Goal: Task Accomplishment & Management: Use online tool/utility

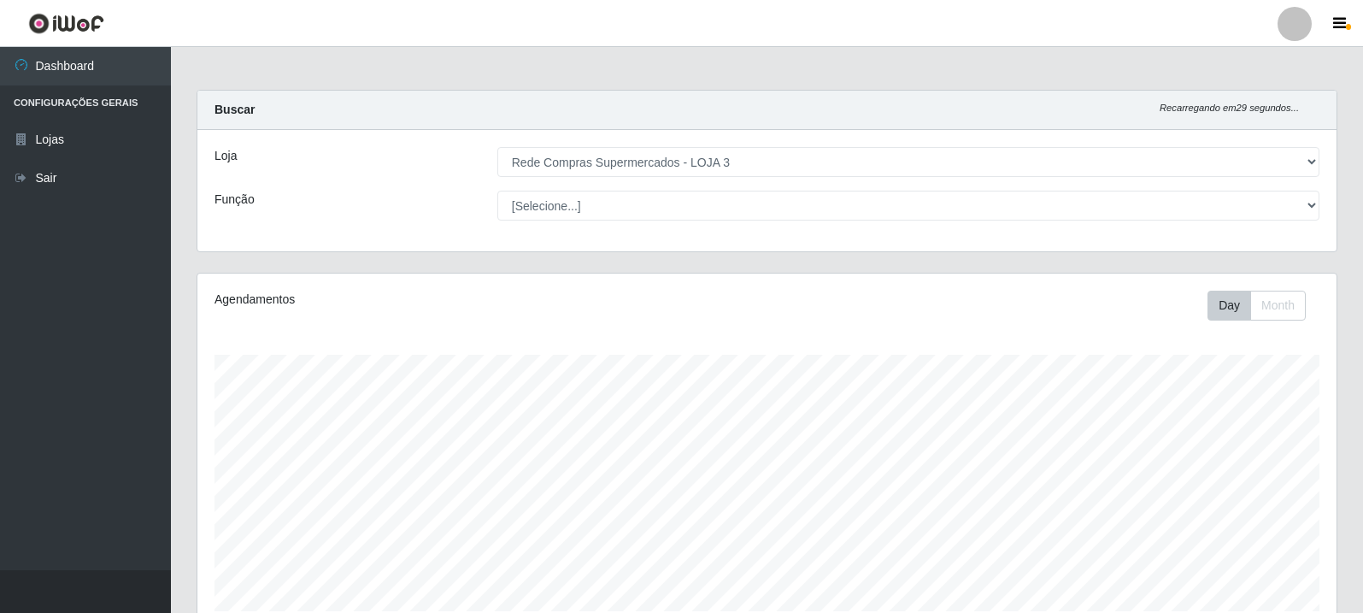
select select "162"
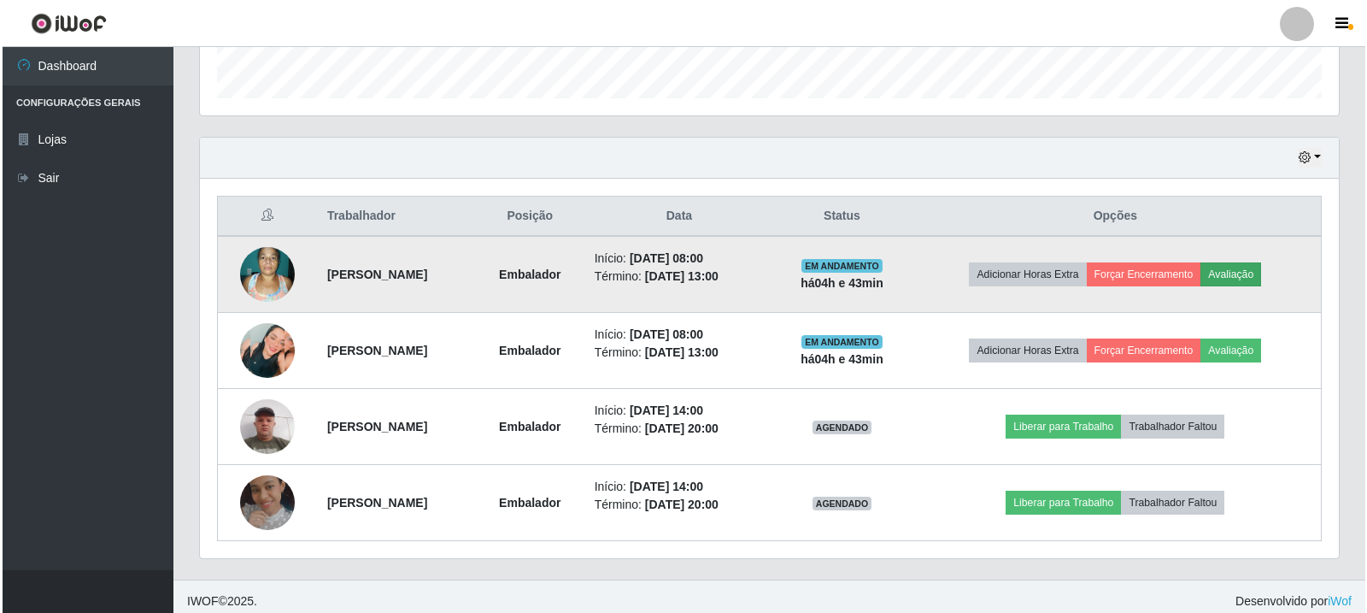
scroll to position [355, 1139]
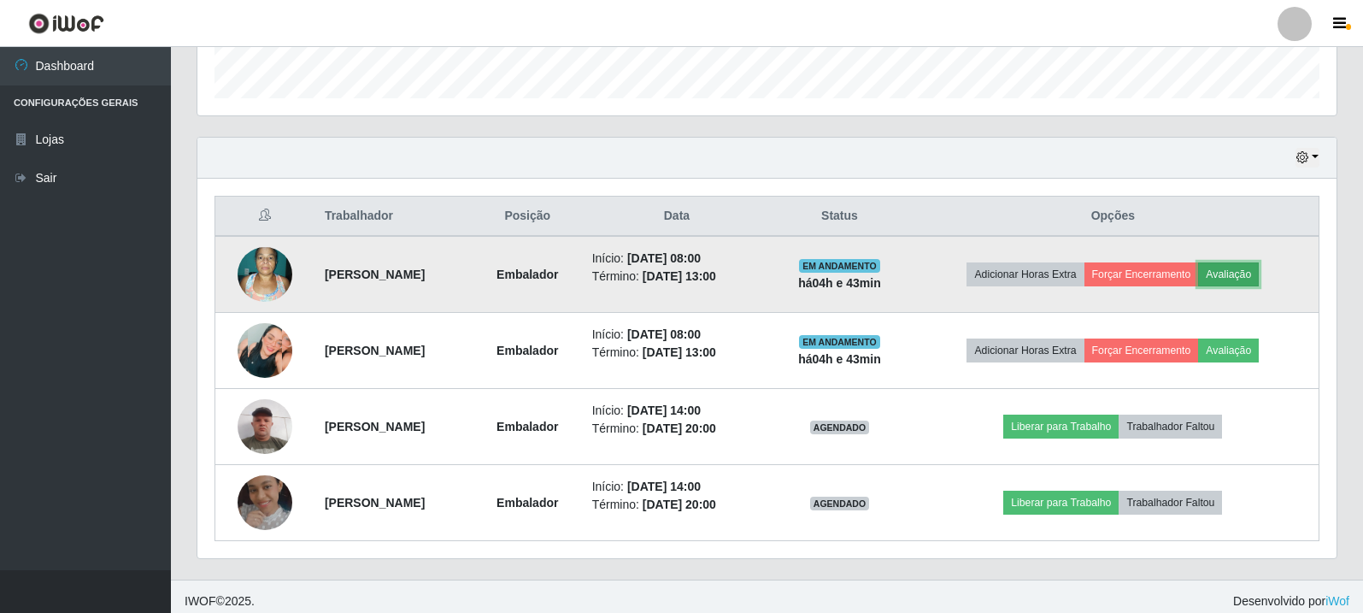
click at [1253, 264] on button "Avaliação" at bounding box center [1228, 274] width 61 height 24
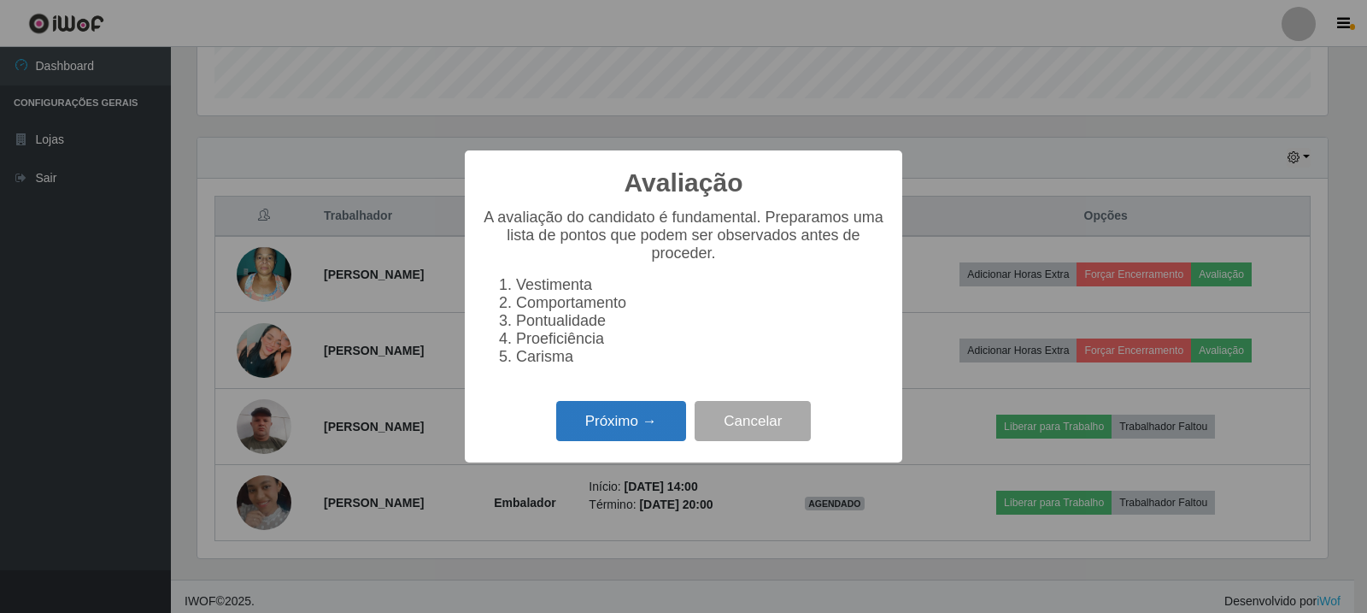
click at [661, 428] on button "Próximo →" at bounding box center [621, 421] width 130 height 40
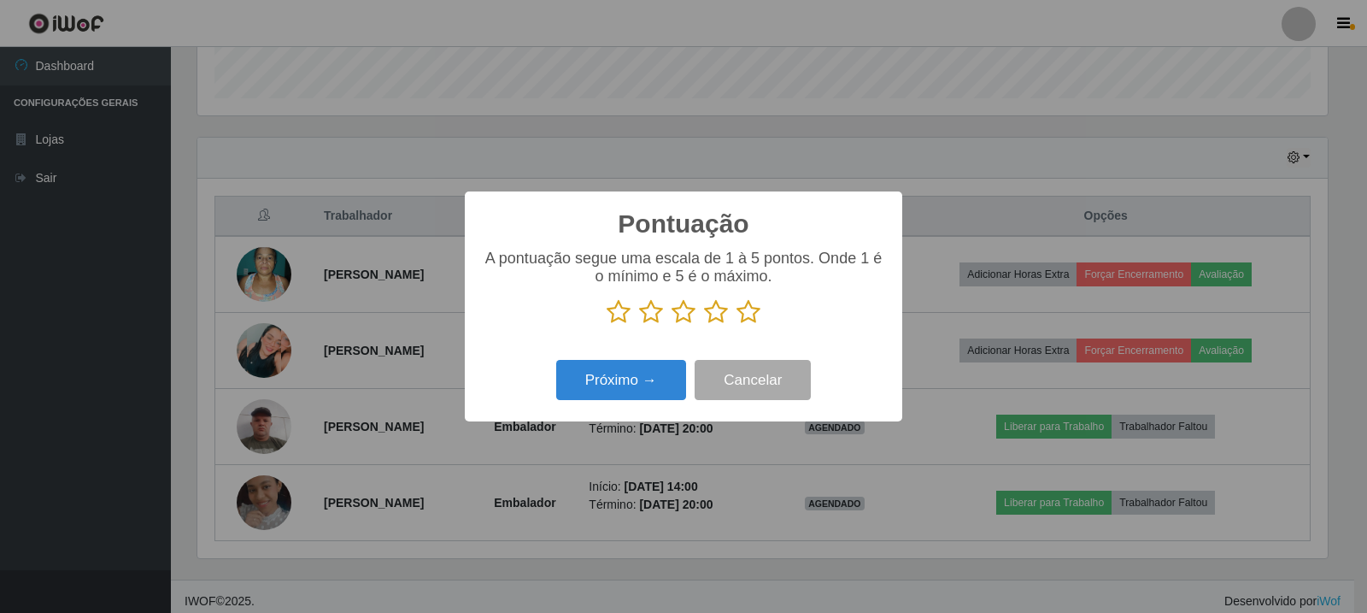
scroll to position [854227, 853451]
click at [749, 305] on icon at bounding box center [749, 312] width 24 height 26
click at [737, 325] on input "radio" at bounding box center [737, 325] width 0 height 0
click at [662, 382] on button "Próximo →" at bounding box center [621, 380] width 130 height 40
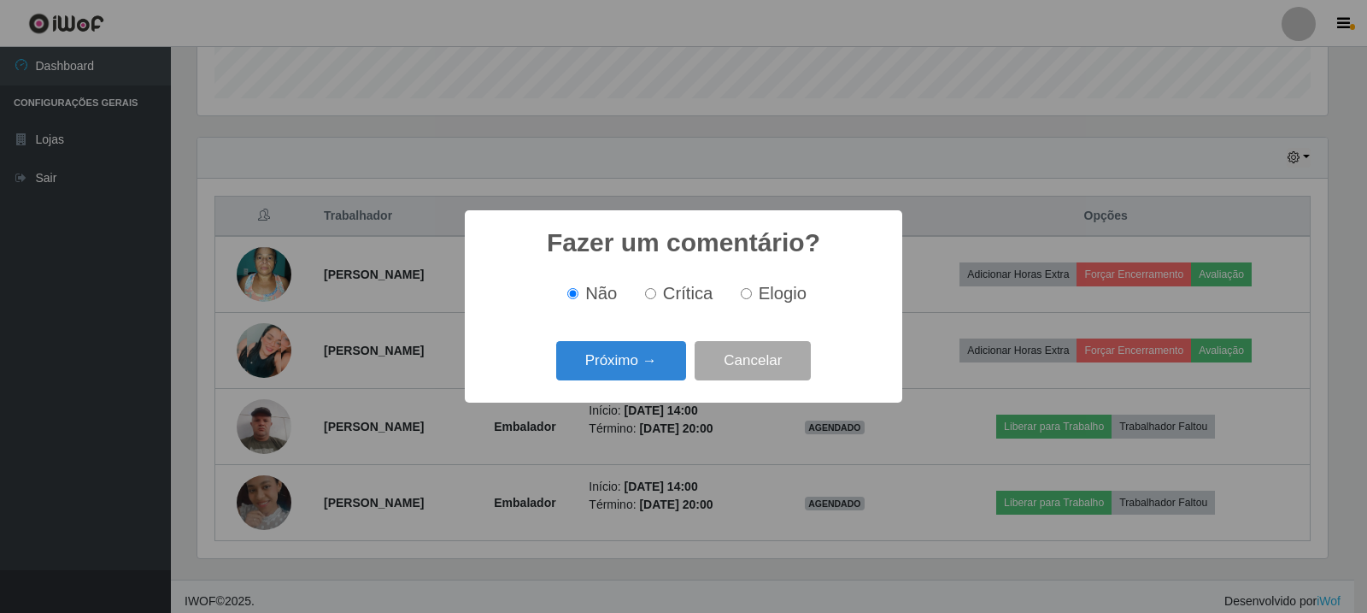
click at [734, 298] on label "Elogio" at bounding box center [770, 294] width 73 height 20
click at [741, 298] on input "Elogio" at bounding box center [746, 293] width 11 height 11
radio input "true"
click at [679, 361] on button "Próximo →" at bounding box center [621, 361] width 130 height 40
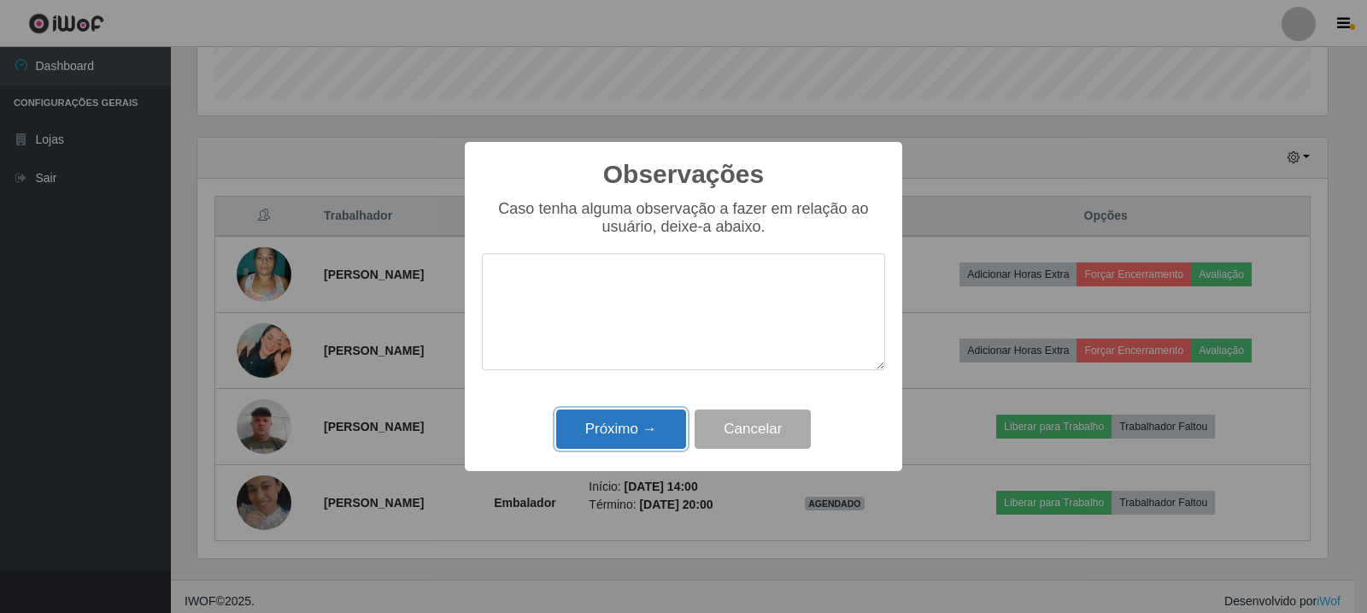
drag, startPoint x: 583, startPoint y: 444, endPoint x: 600, endPoint y: 424, distance: 26.0
click at [585, 444] on button "Próximo →" at bounding box center [621, 429] width 130 height 40
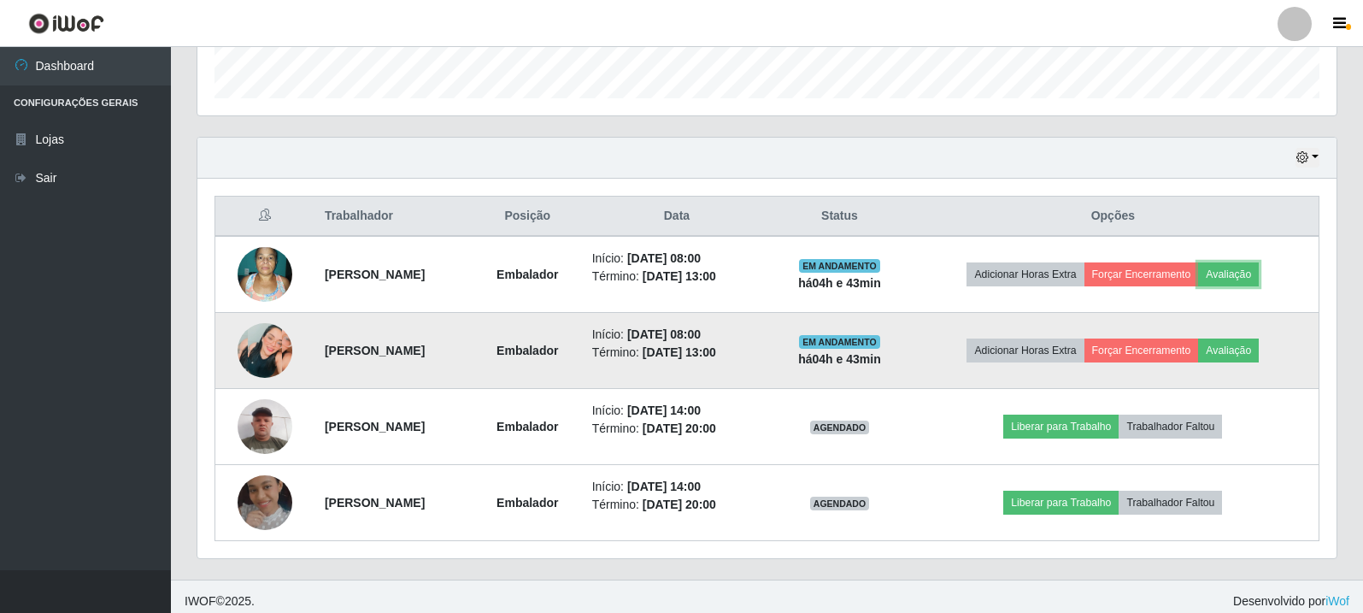
scroll to position [355, 1139]
click at [1249, 359] on button "Avaliação" at bounding box center [1228, 350] width 61 height 24
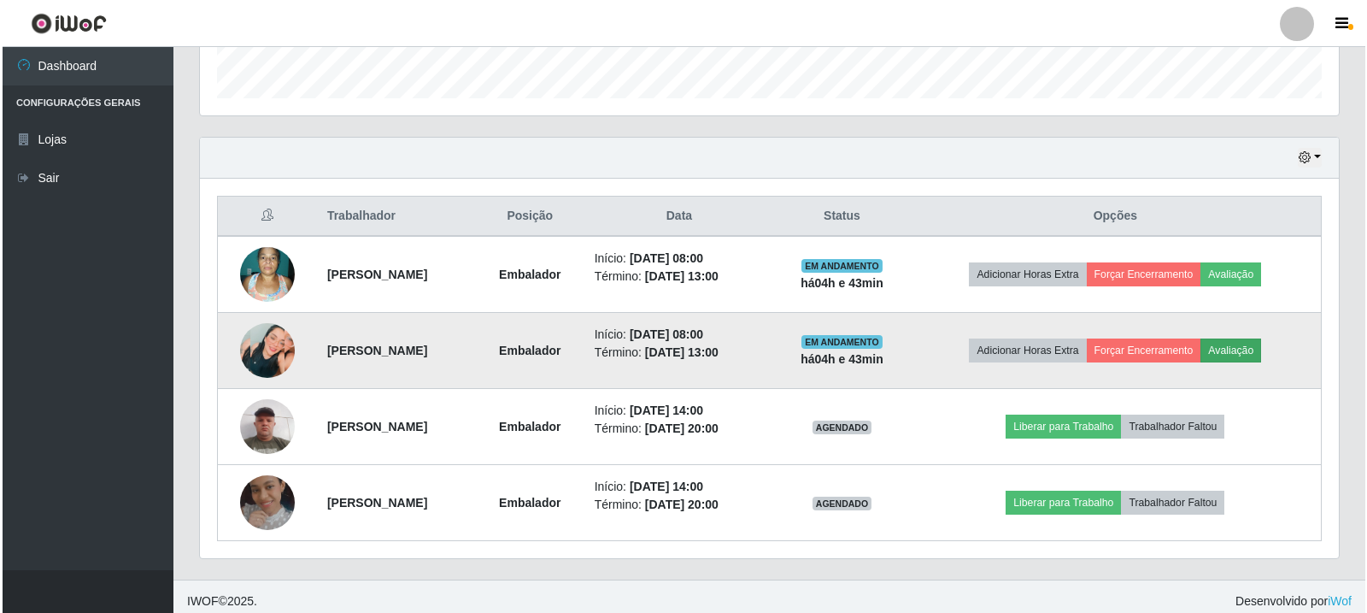
scroll to position [355, 1131]
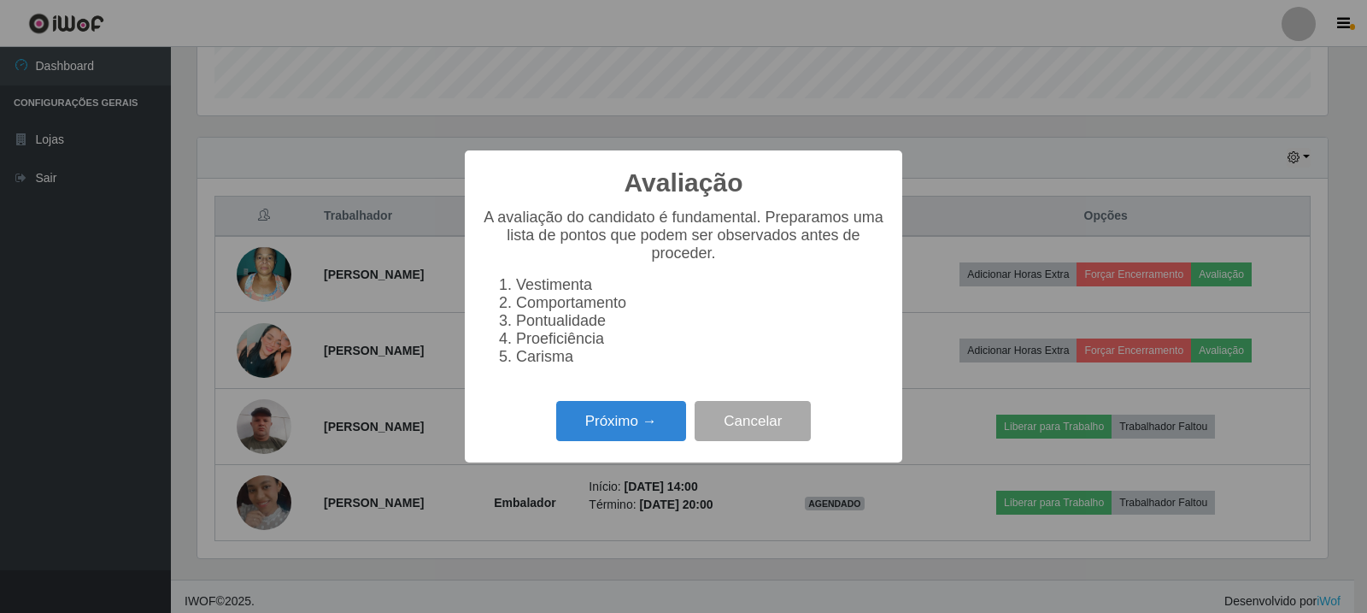
click at [638, 407] on div "Próximo → Cancelar" at bounding box center [683, 421] width 403 height 49
click at [638, 441] on button "Próximo →" at bounding box center [621, 421] width 130 height 40
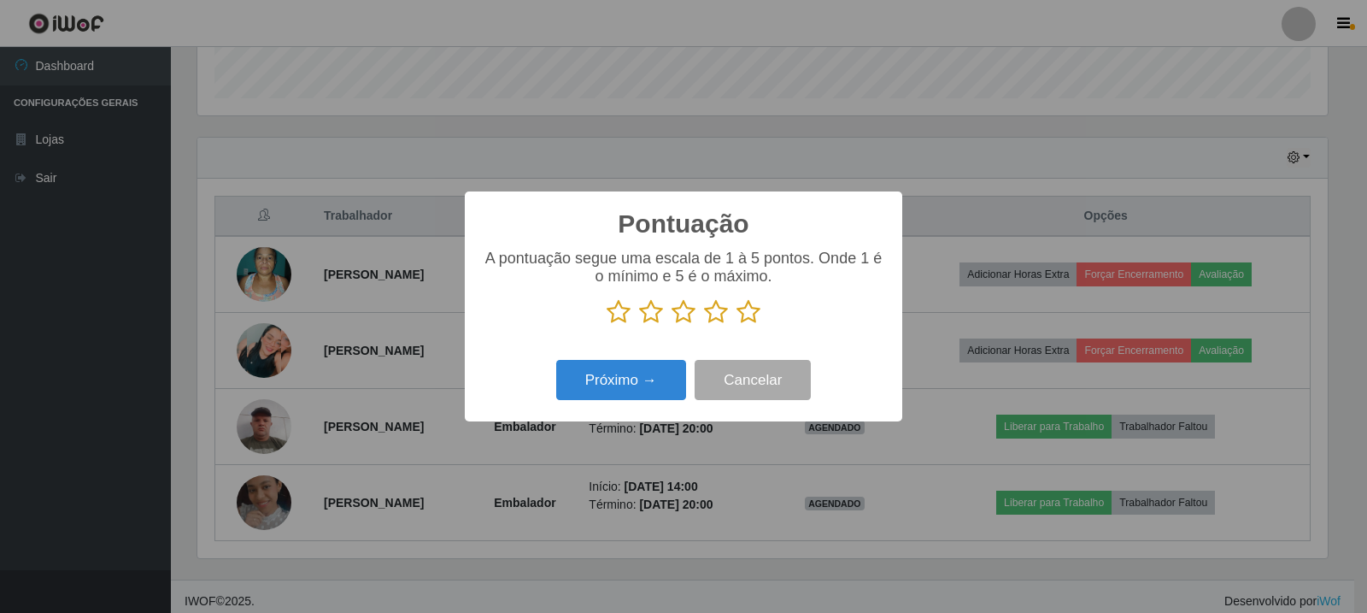
scroll to position [854227, 853451]
click at [752, 315] on icon at bounding box center [749, 312] width 24 height 26
click at [737, 325] on input "radio" at bounding box center [737, 325] width 0 height 0
click at [664, 404] on div "Próximo → Cancelar" at bounding box center [683, 380] width 403 height 49
click at [657, 390] on button "Próximo →" at bounding box center [621, 380] width 130 height 40
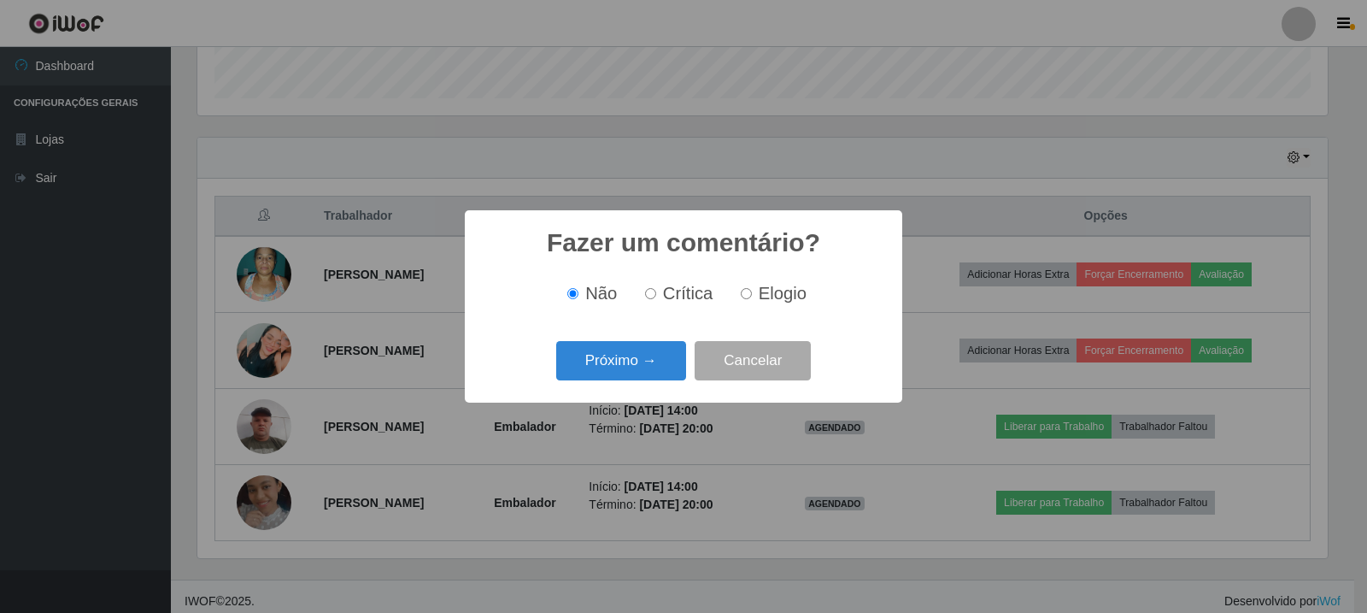
click at [751, 317] on div "Não Crítica Elogio" at bounding box center [683, 293] width 403 height 50
click at [773, 307] on div "Não Crítica Elogio" at bounding box center [683, 293] width 403 height 50
click at [783, 293] on span "Elogio" at bounding box center [783, 293] width 48 height 19
click at [752, 293] on input "Elogio" at bounding box center [746, 293] width 11 height 11
radio input "true"
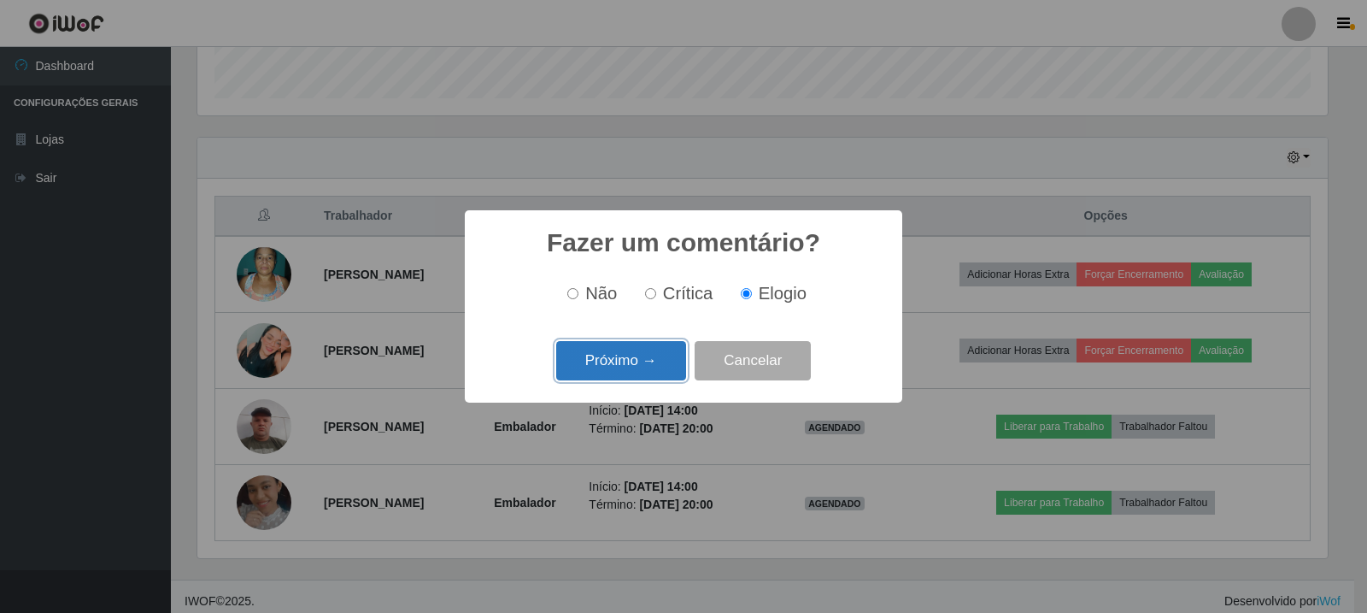
click at [666, 366] on button "Próximo →" at bounding box center [621, 361] width 130 height 40
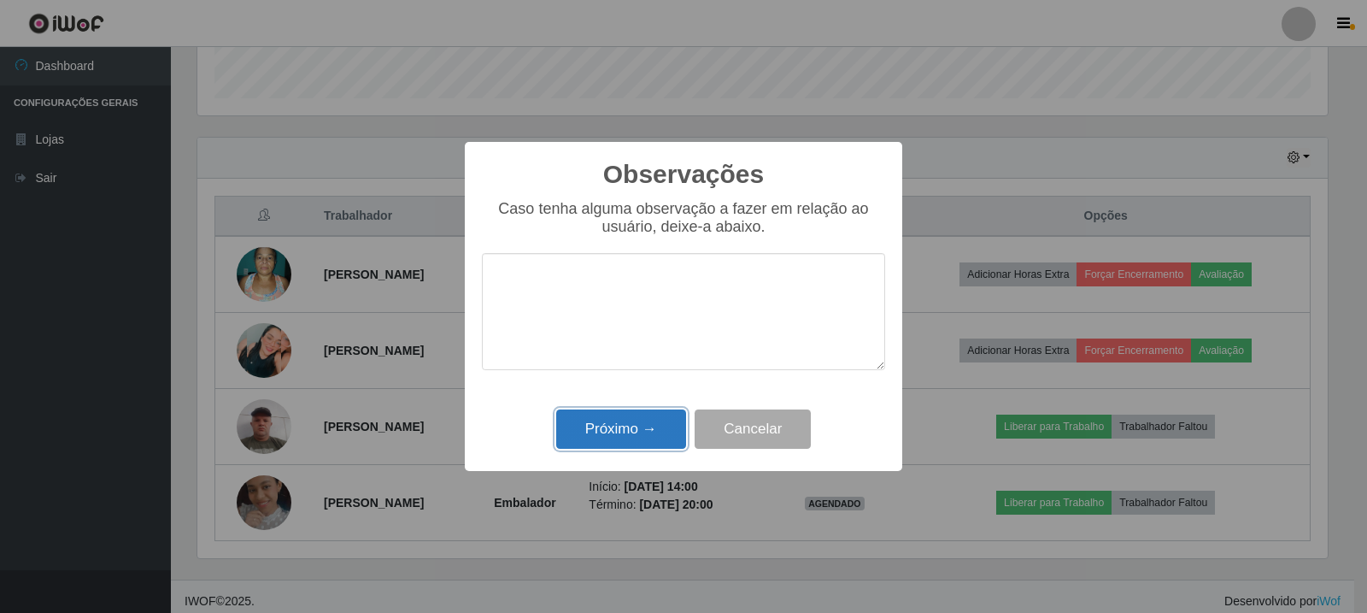
click at [659, 423] on button "Próximo →" at bounding box center [621, 429] width 130 height 40
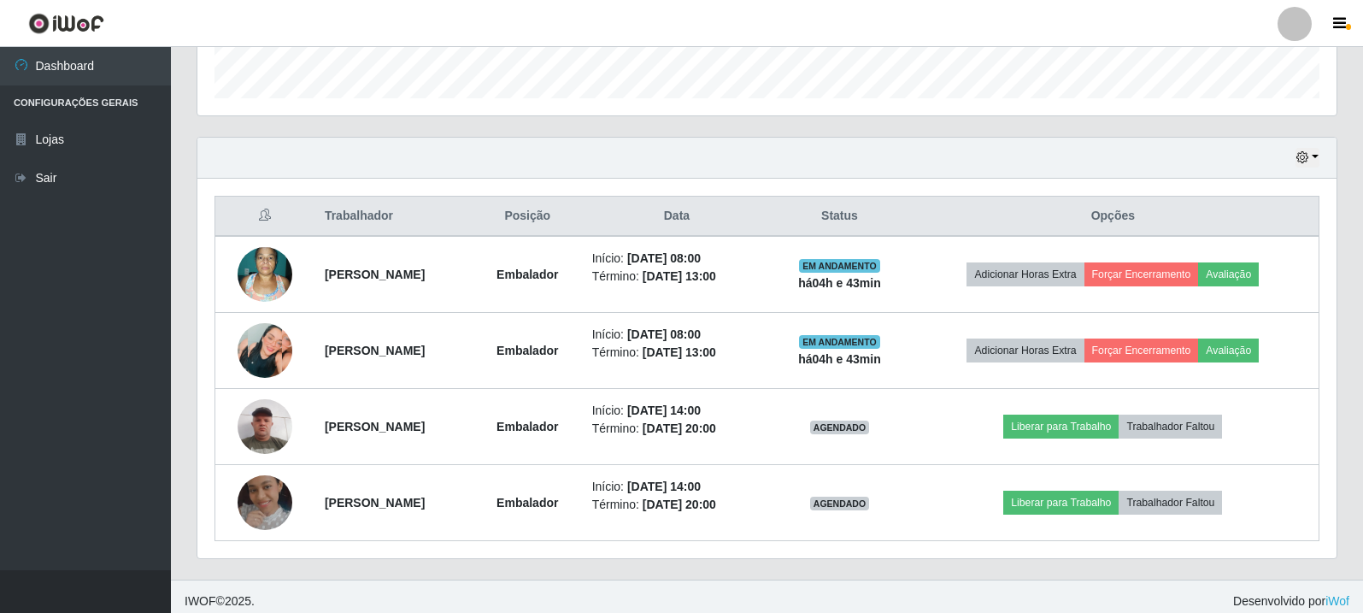
scroll to position [355, 1139]
click at [1344, 238] on div "Hoje 1 dia 3 dias 1 Semana Não encerrados Trabalhador Posição Data Status Opçõe…" at bounding box center [767, 358] width 1167 height 443
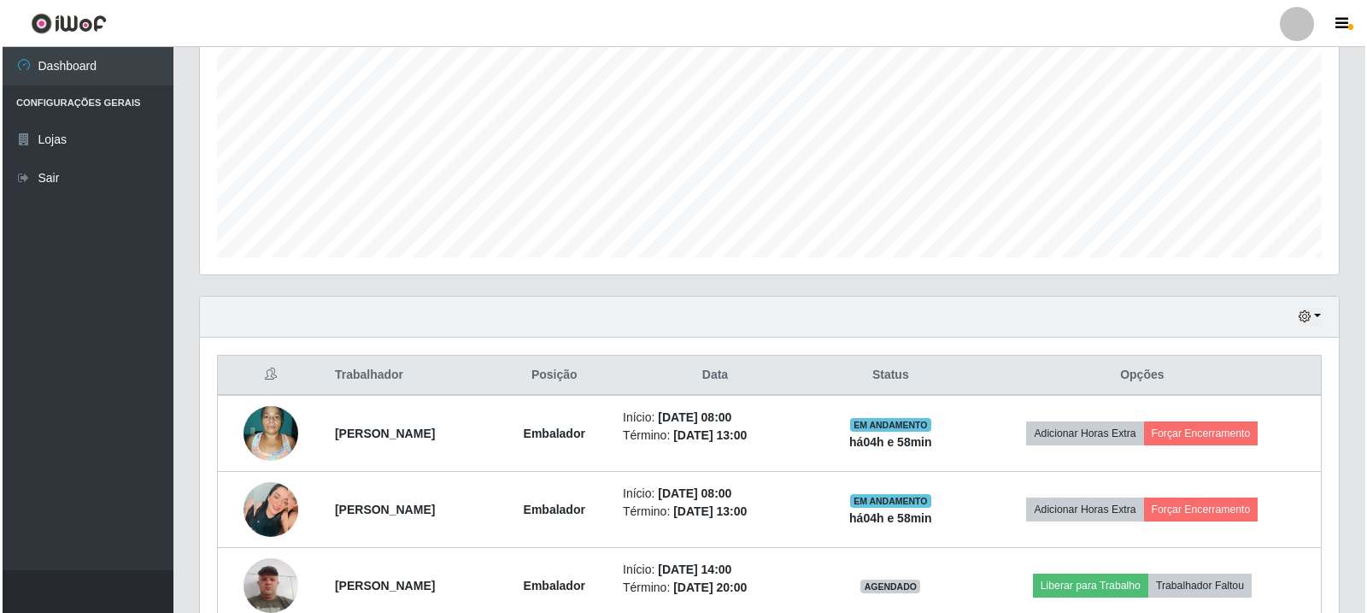
scroll to position [513, 0]
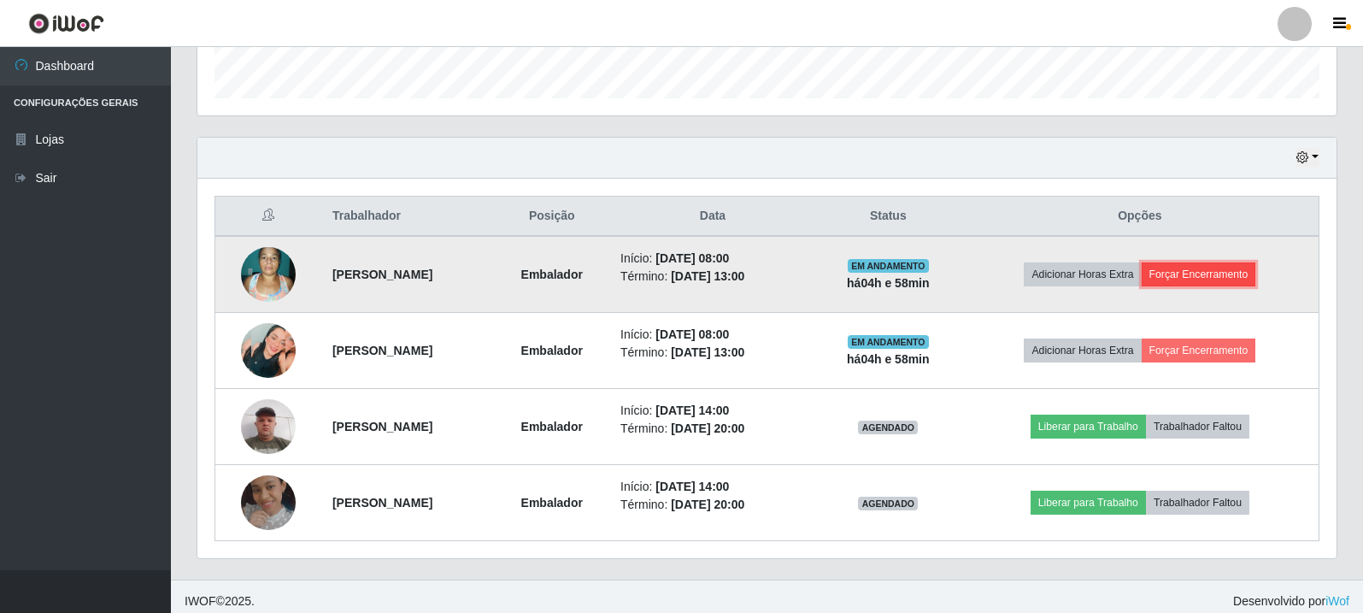
click at [1210, 282] on button "Forçar Encerramento" at bounding box center [1199, 274] width 115 height 24
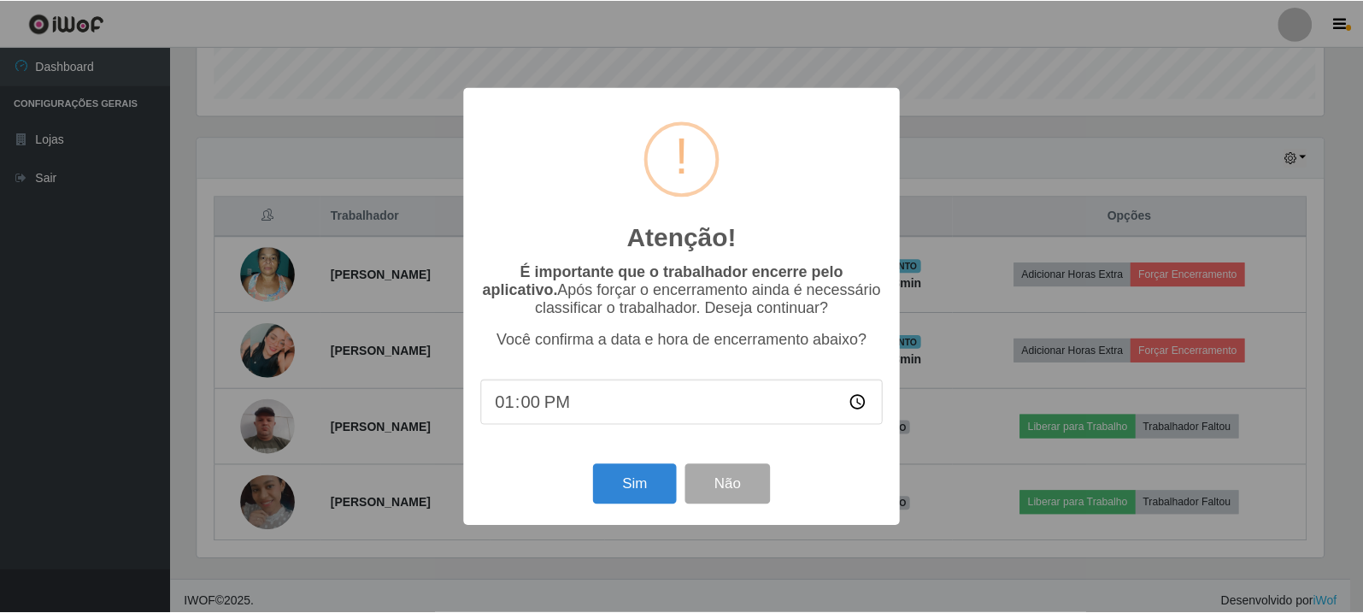
scroll to position [355, 1131]
click at [648, 493] on button "Sim" at bounding box center [636, 484] width 83 height 40
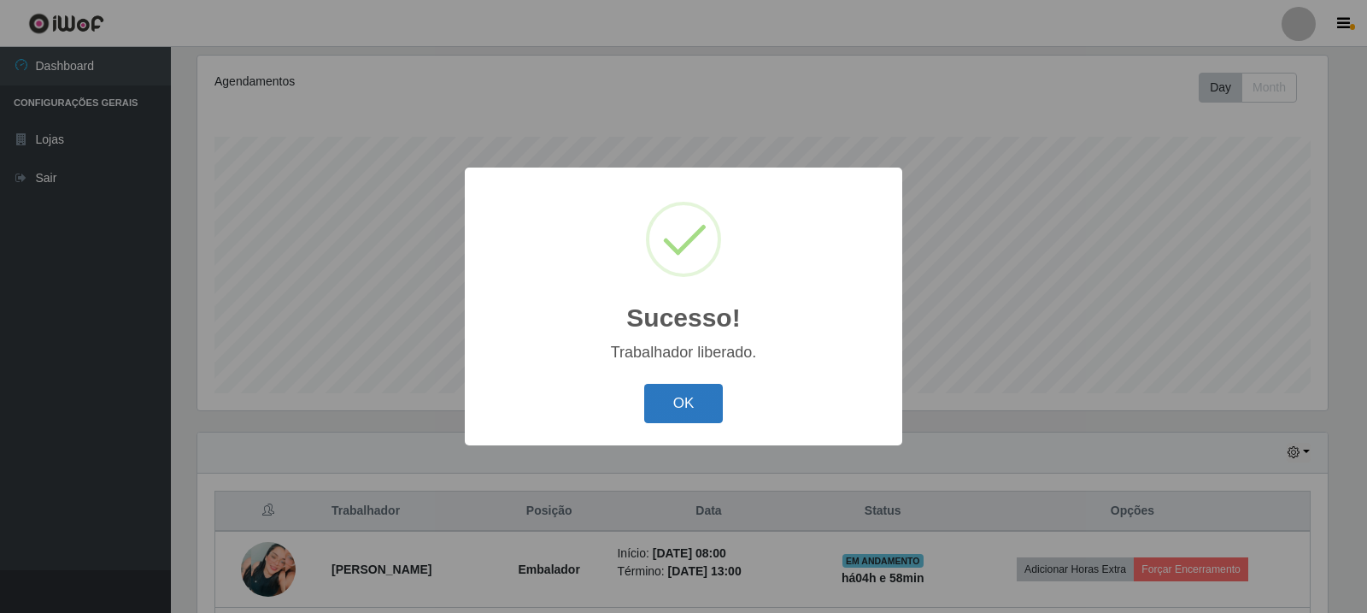
click at [705, 399] on button "OK" at bounding box center [683, 404] width 79 height 40
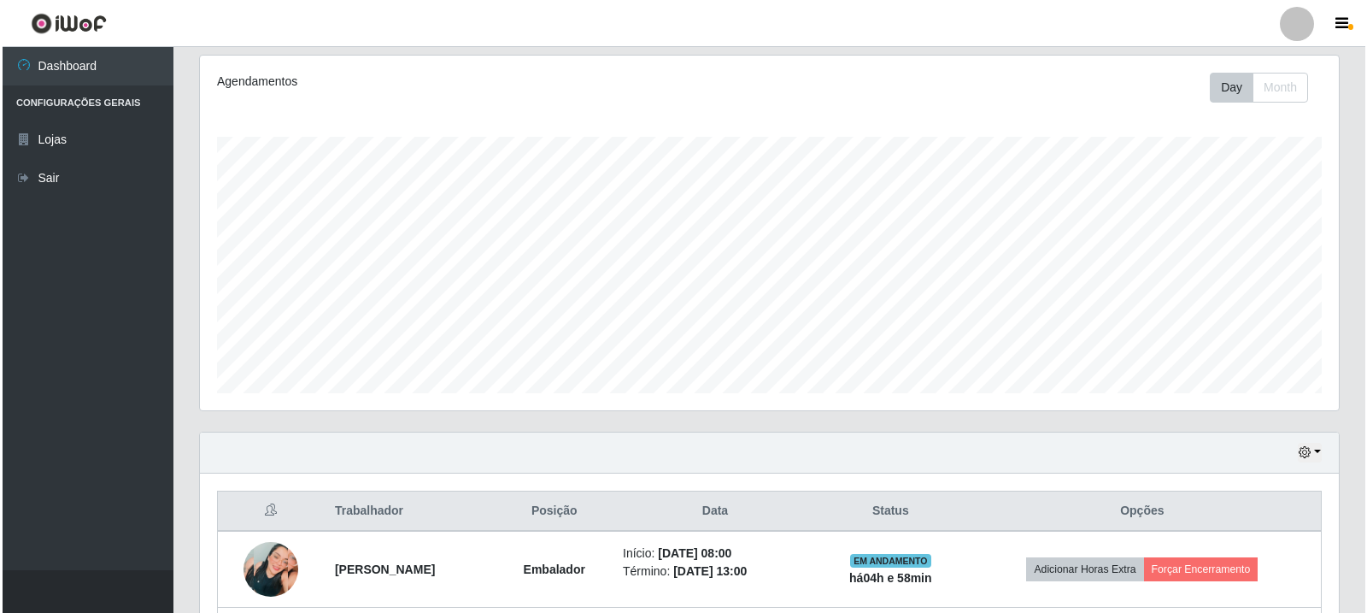
scroll to position [446, 0]
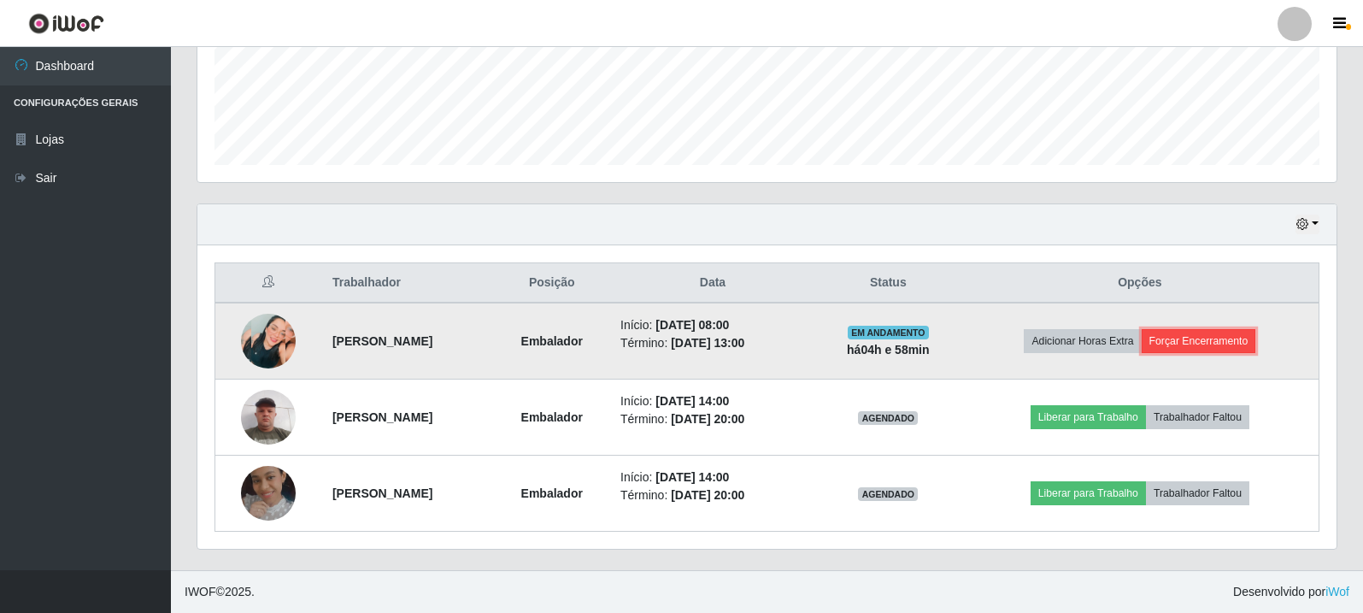
click at [1226, 330] on button "Forçar Encerramento" at bounding box center [1199, 341] width 115 height 24
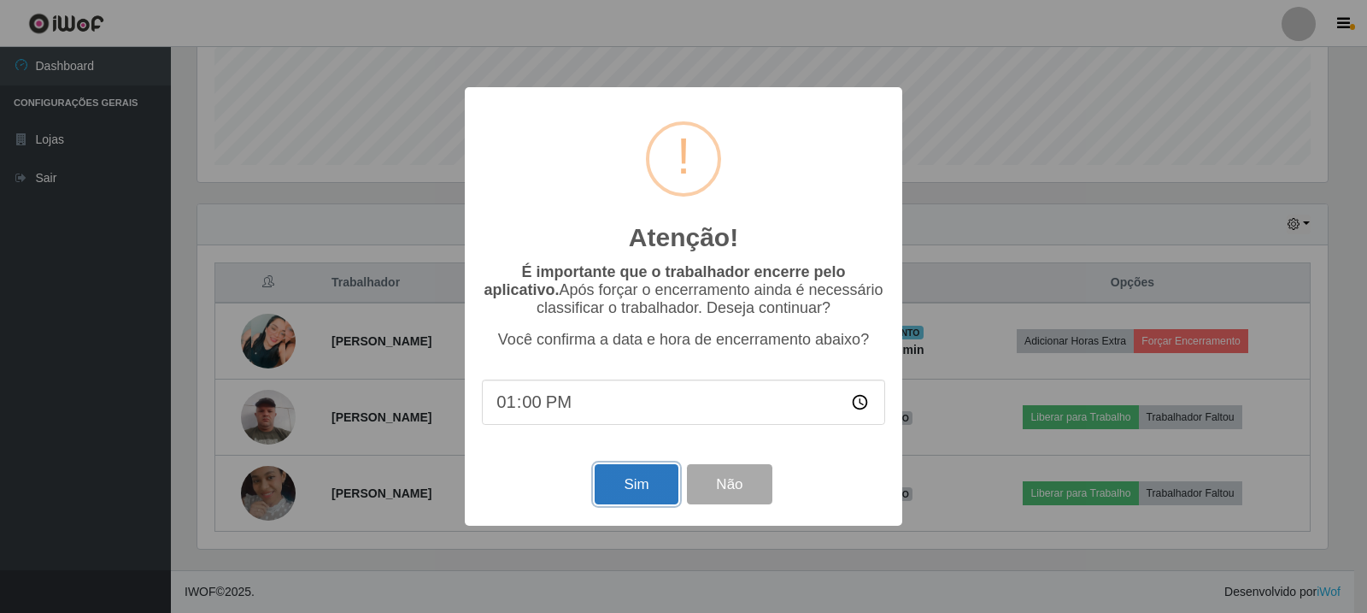
click at [632, 497] on button "Sim" at bounding box center [636, 484] width 83 height 40
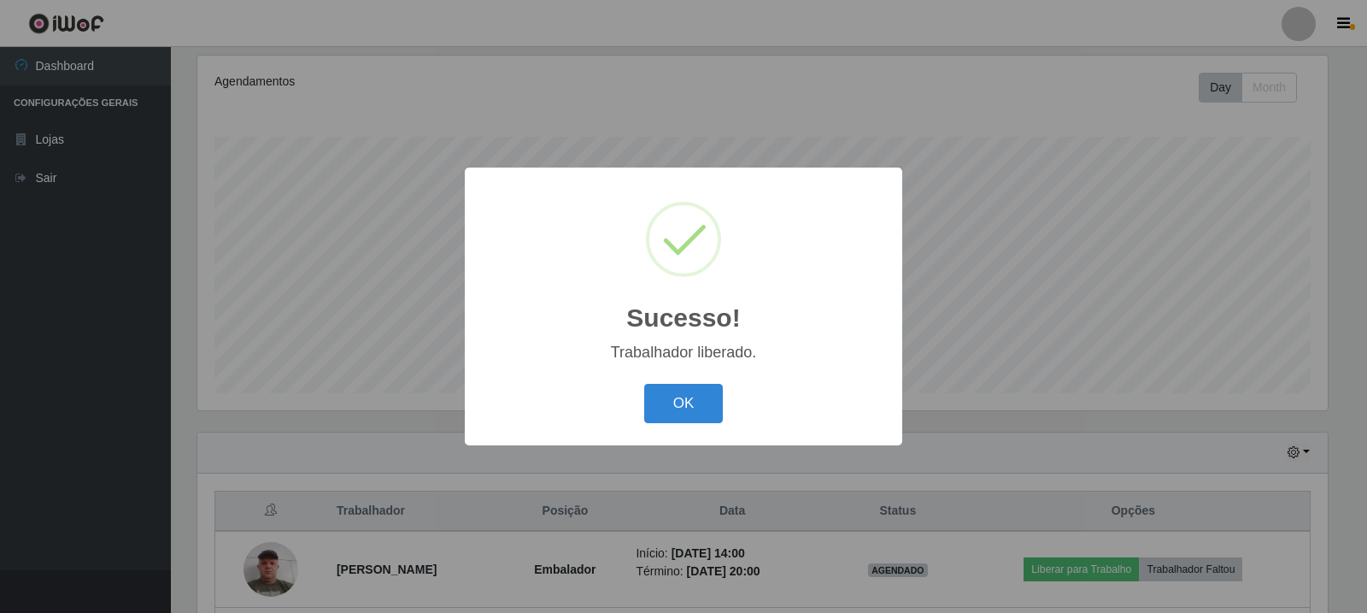
click at [705, 306] on h2 "Sucesso!" at bounding box center [683, 318] width 114 height 31
click at [720, 385] on button "OK" at bounding box center [683, 404] width 79 height 40
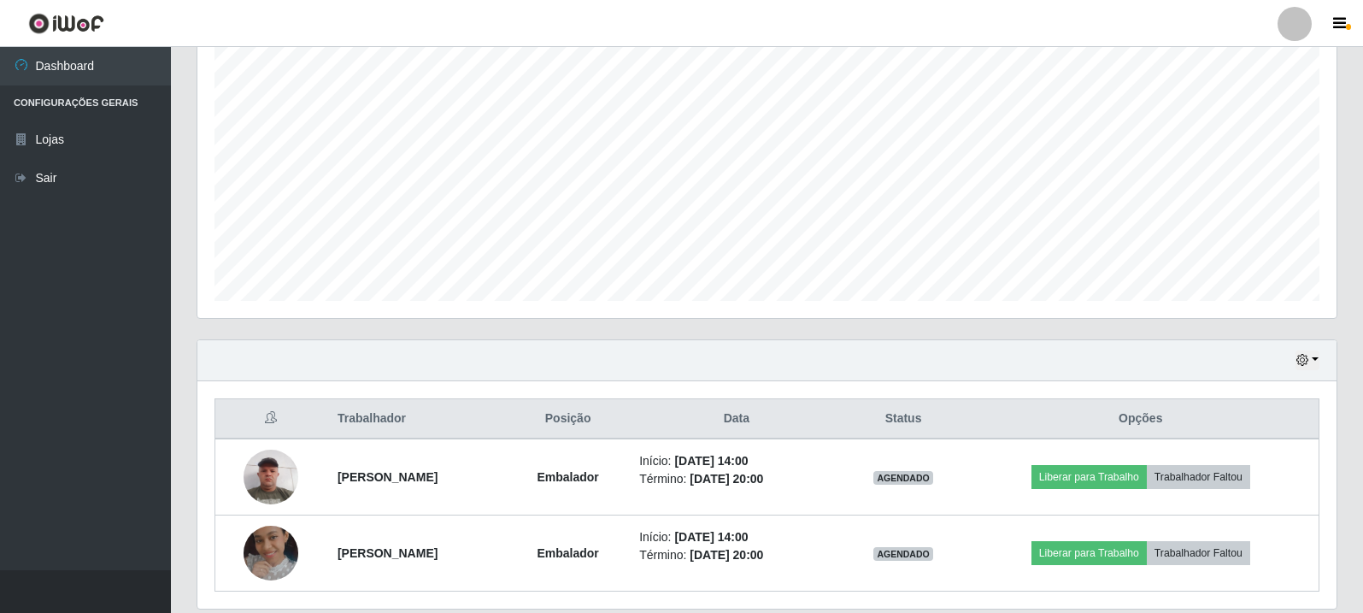
scroll to position [370, 0]
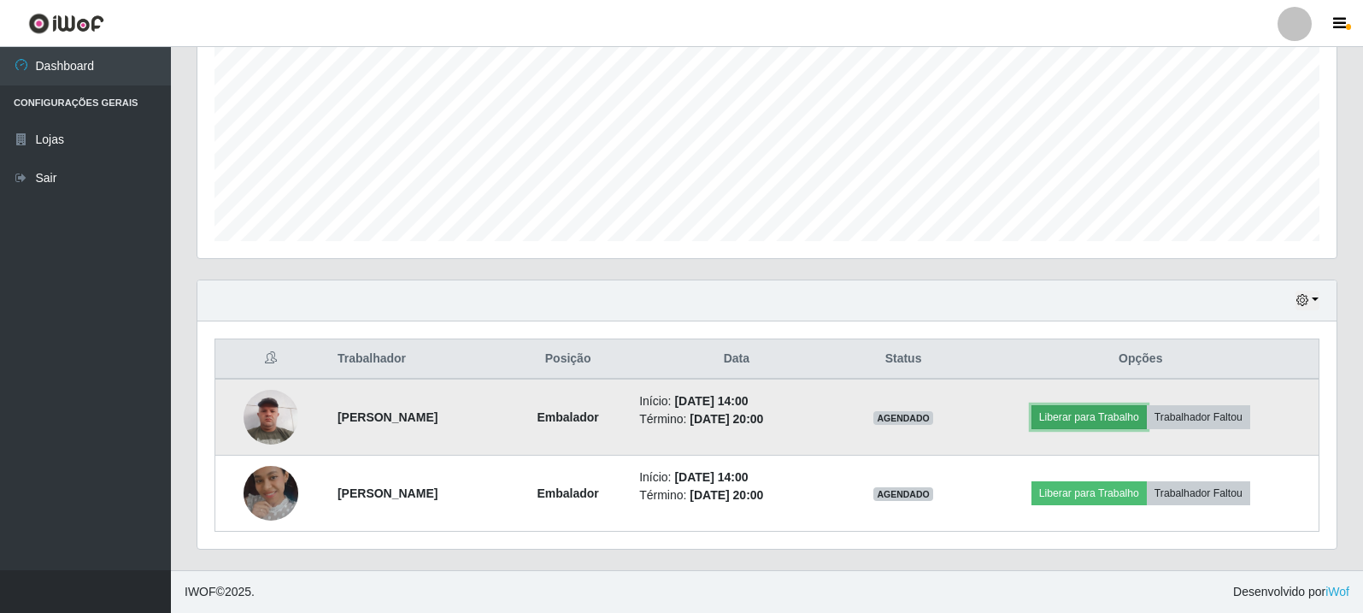
click at [1099, 414] on button "Liberar para Trabalho" at bounding box center [1088, 417] width 115 height 24
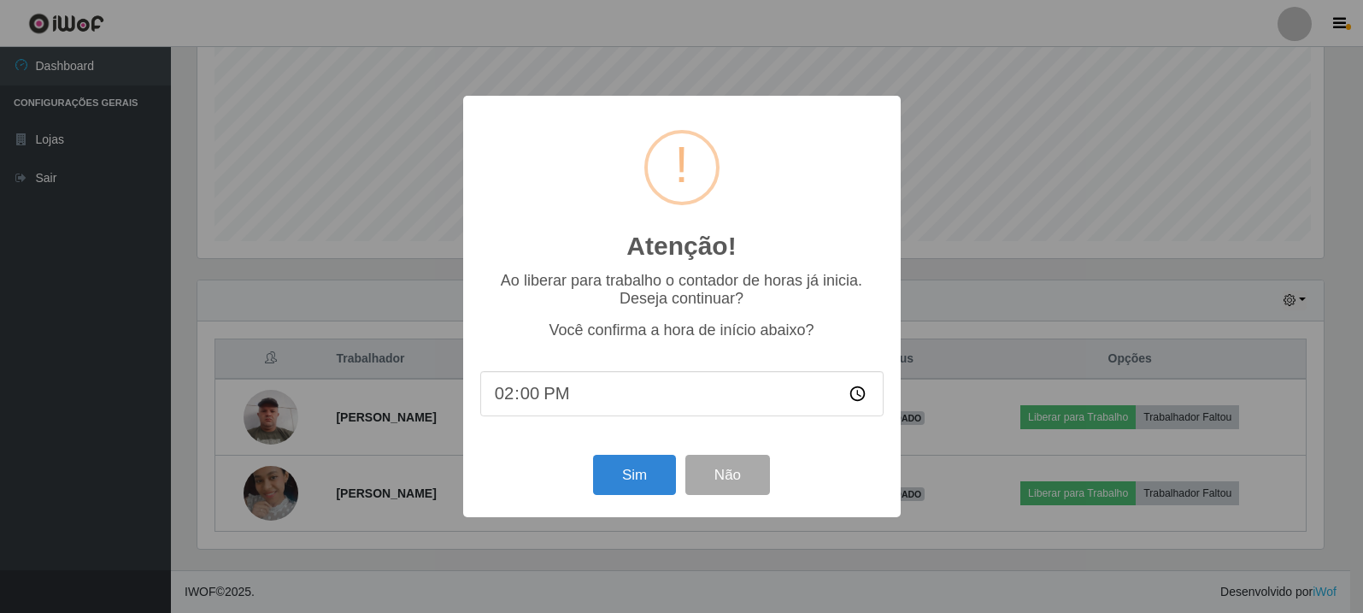
scroll to position [355, 1131]
click at [639, 477] on button "Sim" at bounding box center [636, 475] width 83 height 40
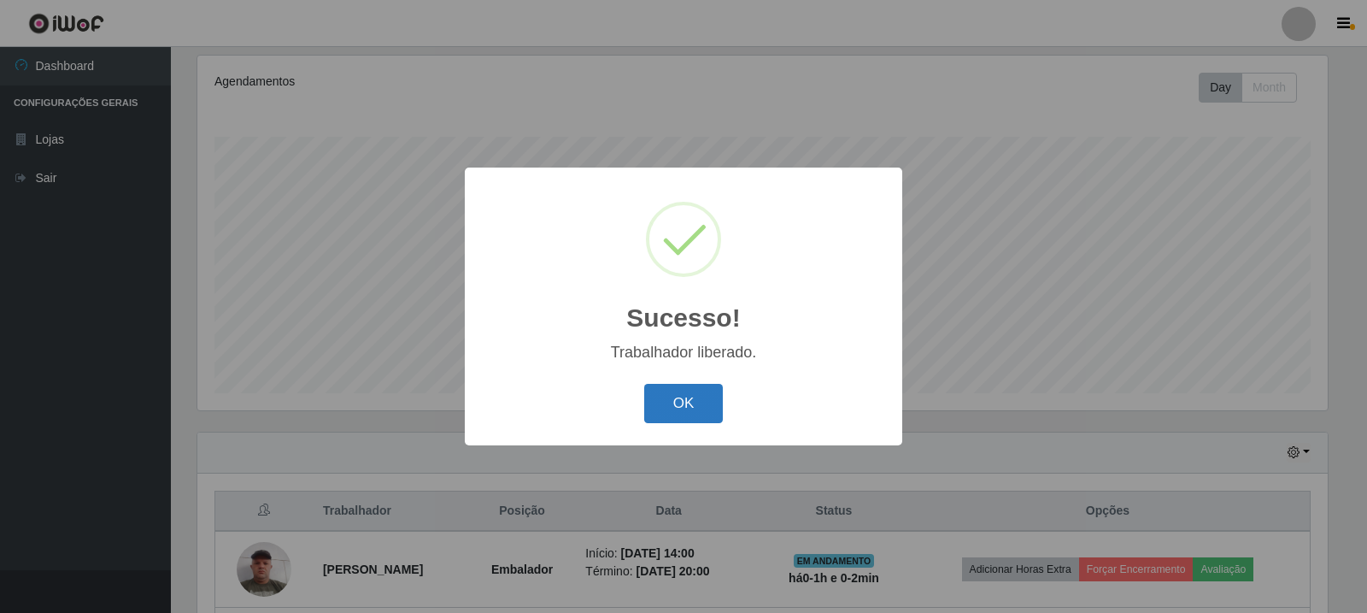
click at [704, 391] on button "OK" at bounding box center [683, 404] width 79 height 40
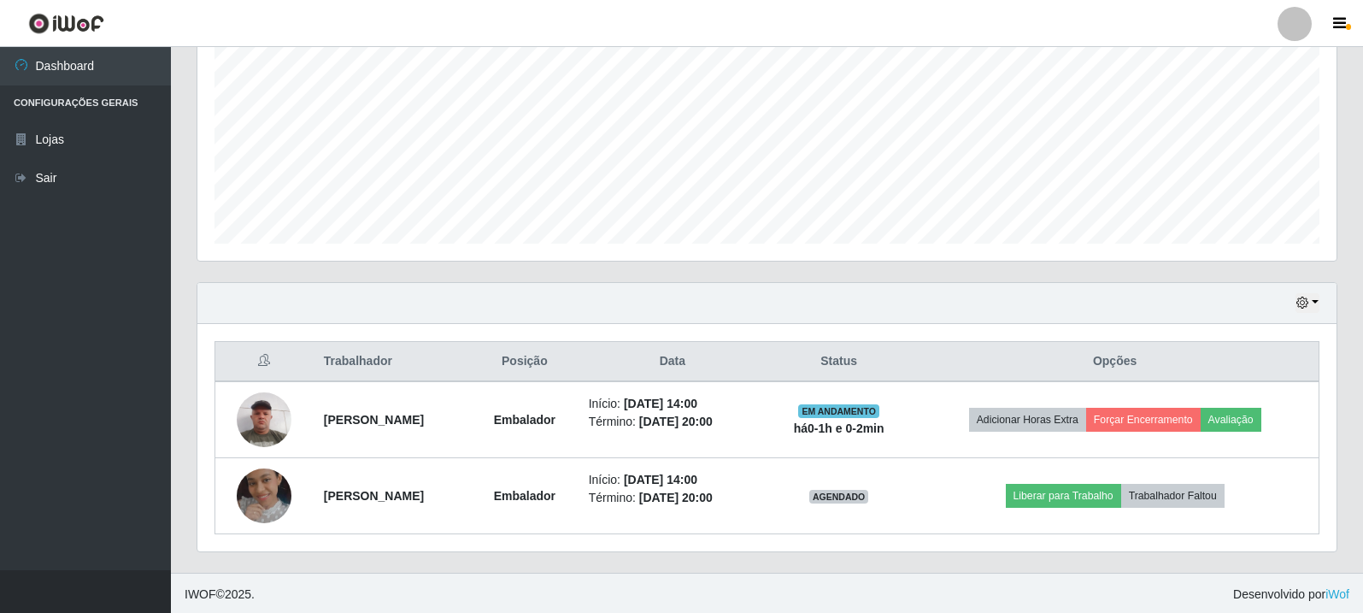
scroll to position [370, 0]
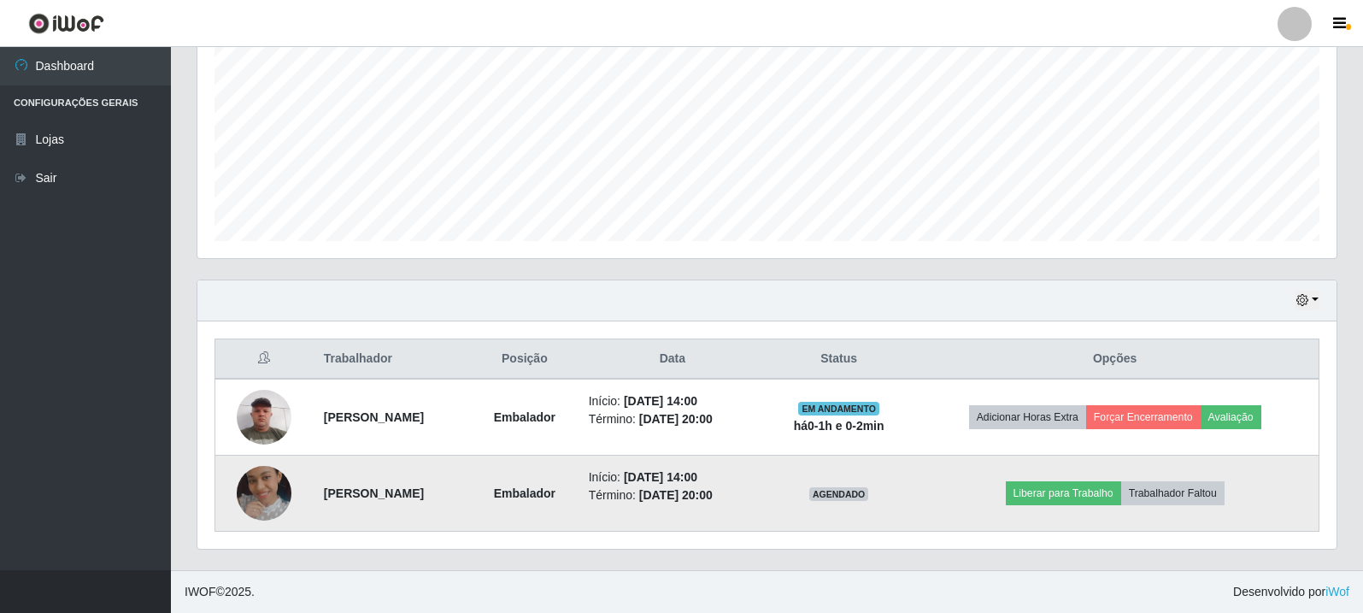
click at [260, 489] on img at bounding box center [264, 493] width 55 height 55
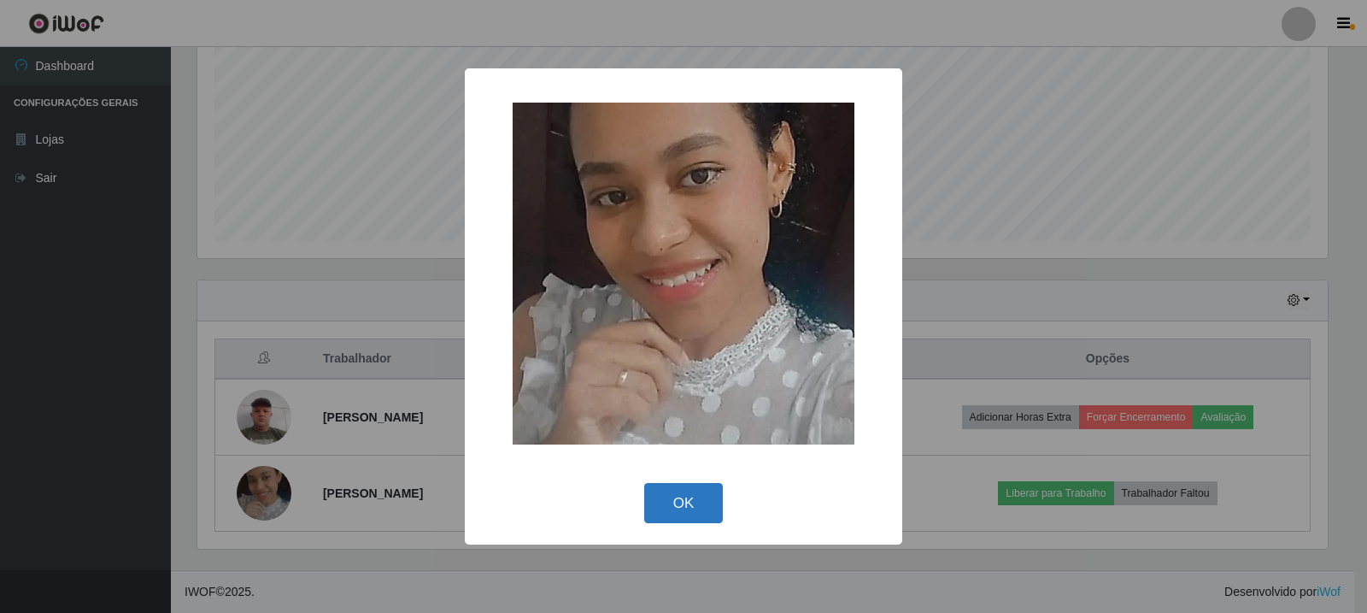
click at [668, 504] on button "OK" at bounding box center [683, 503] width 79 height 40
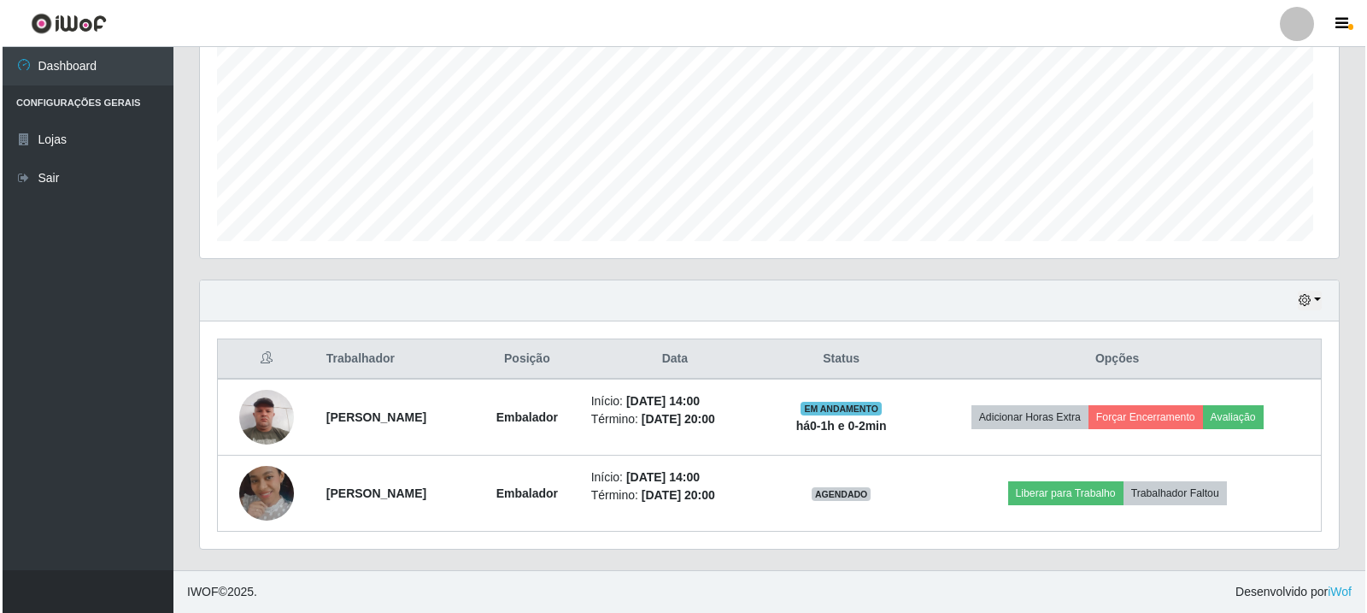
scroll to position [355, 1139]
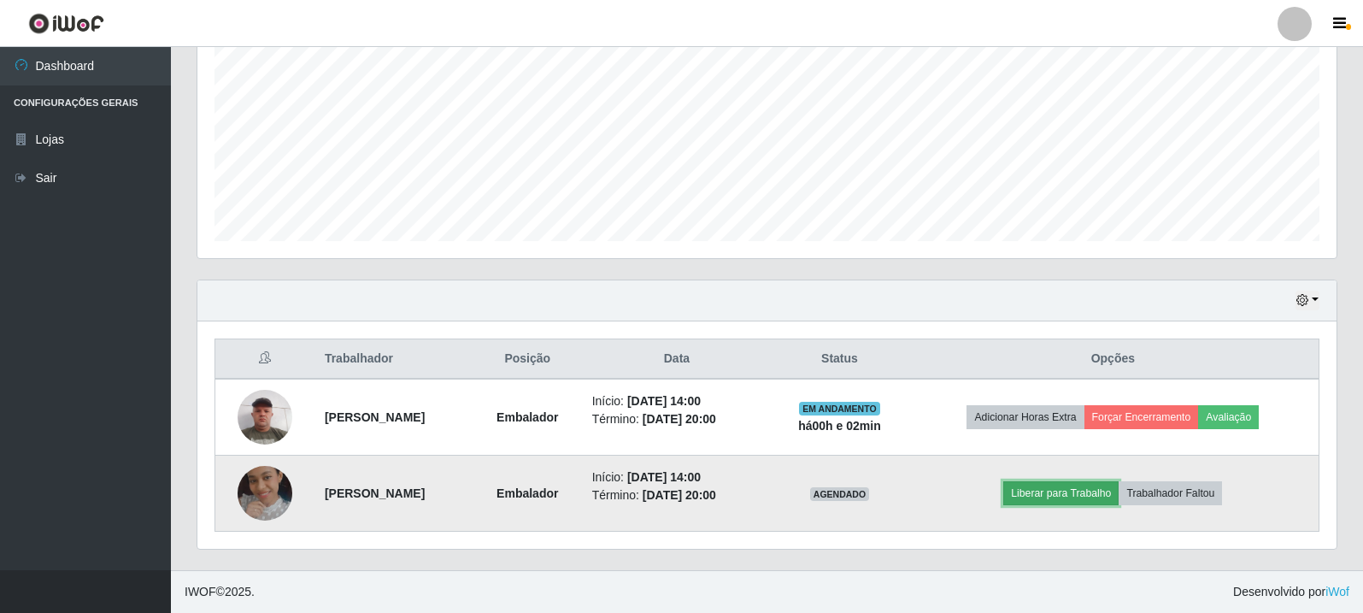
click at [1105, 495] on button "Liberar para Trabalho" at bounding box center [1060, 493] width 115 height 24
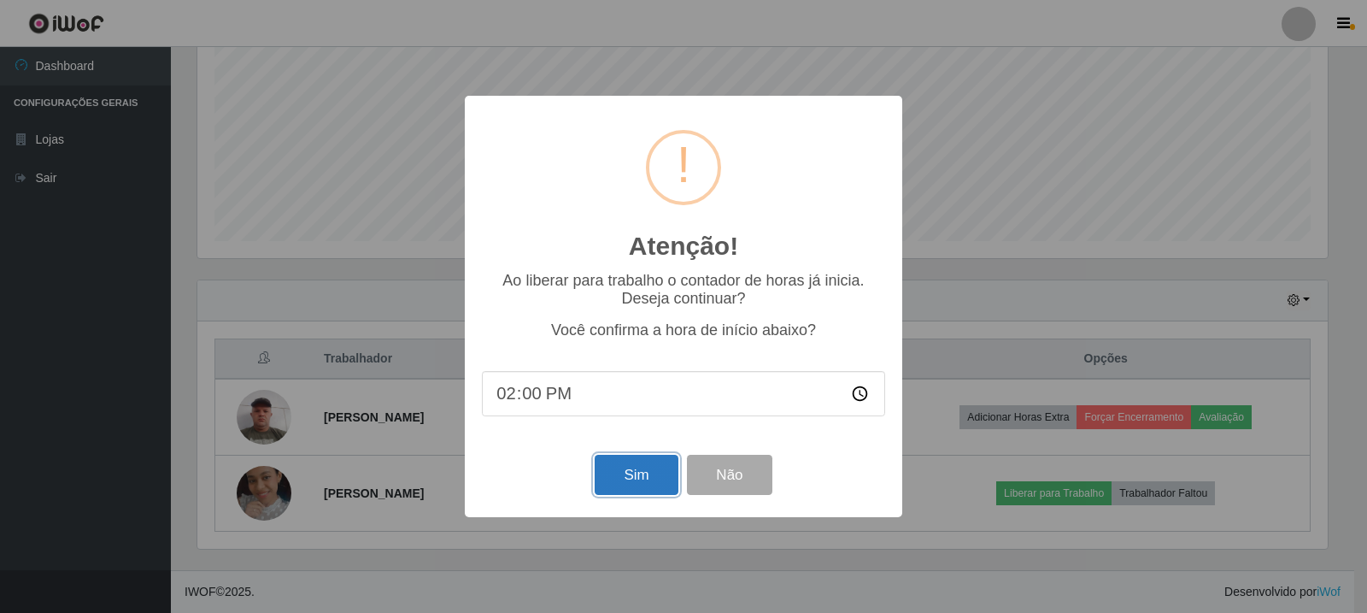
click at [650, 477] on button "Sim" at bounding box center [636, 475] width 83 height 40
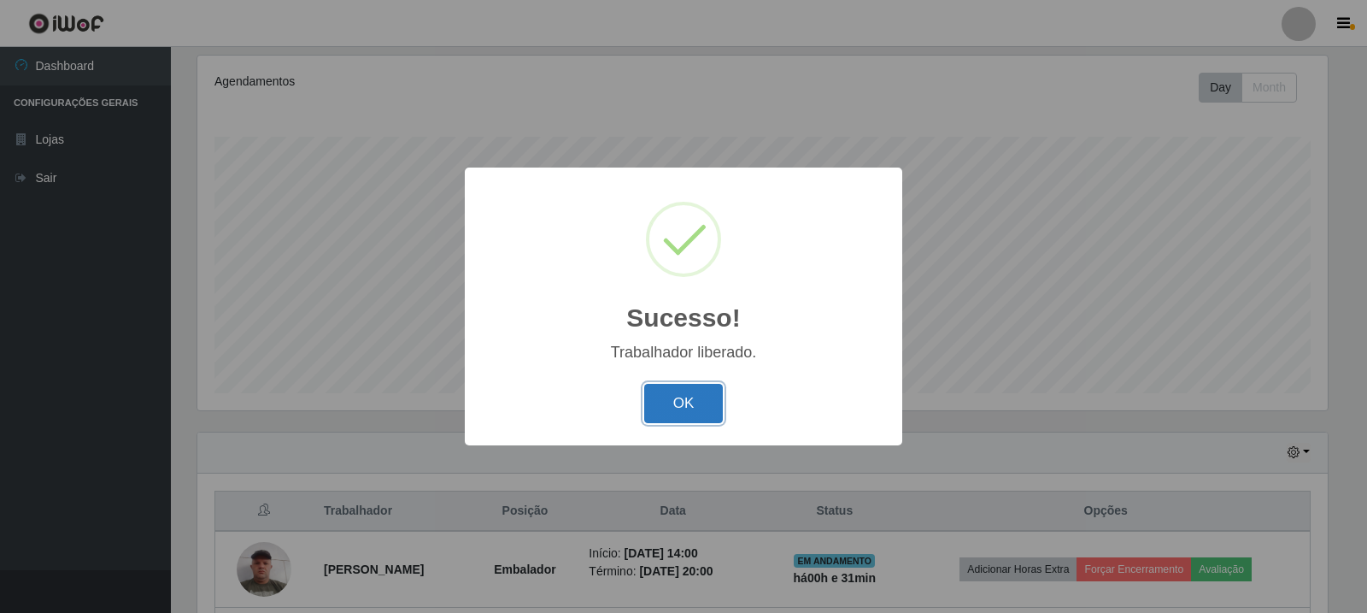
click at [698, 403] on button "OK" at bounding box center [683, 404] width 79 height 40
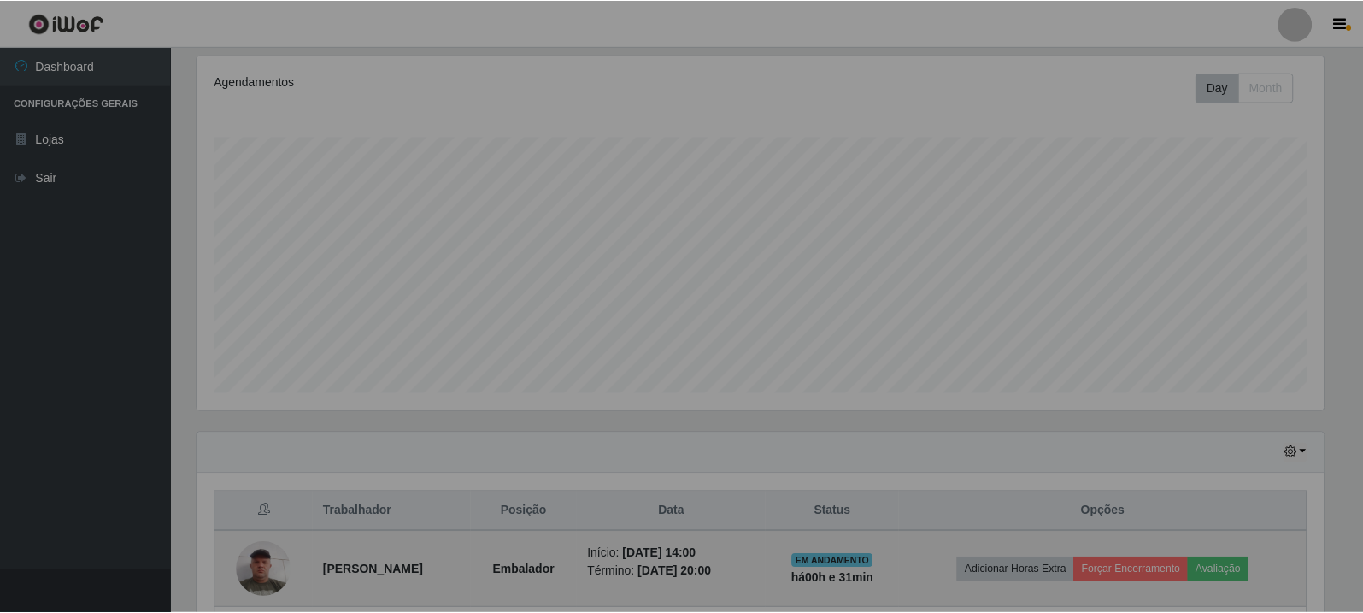
scroll to position [355, 1139]
